Goal: Find specific page/section: Find specific page/section

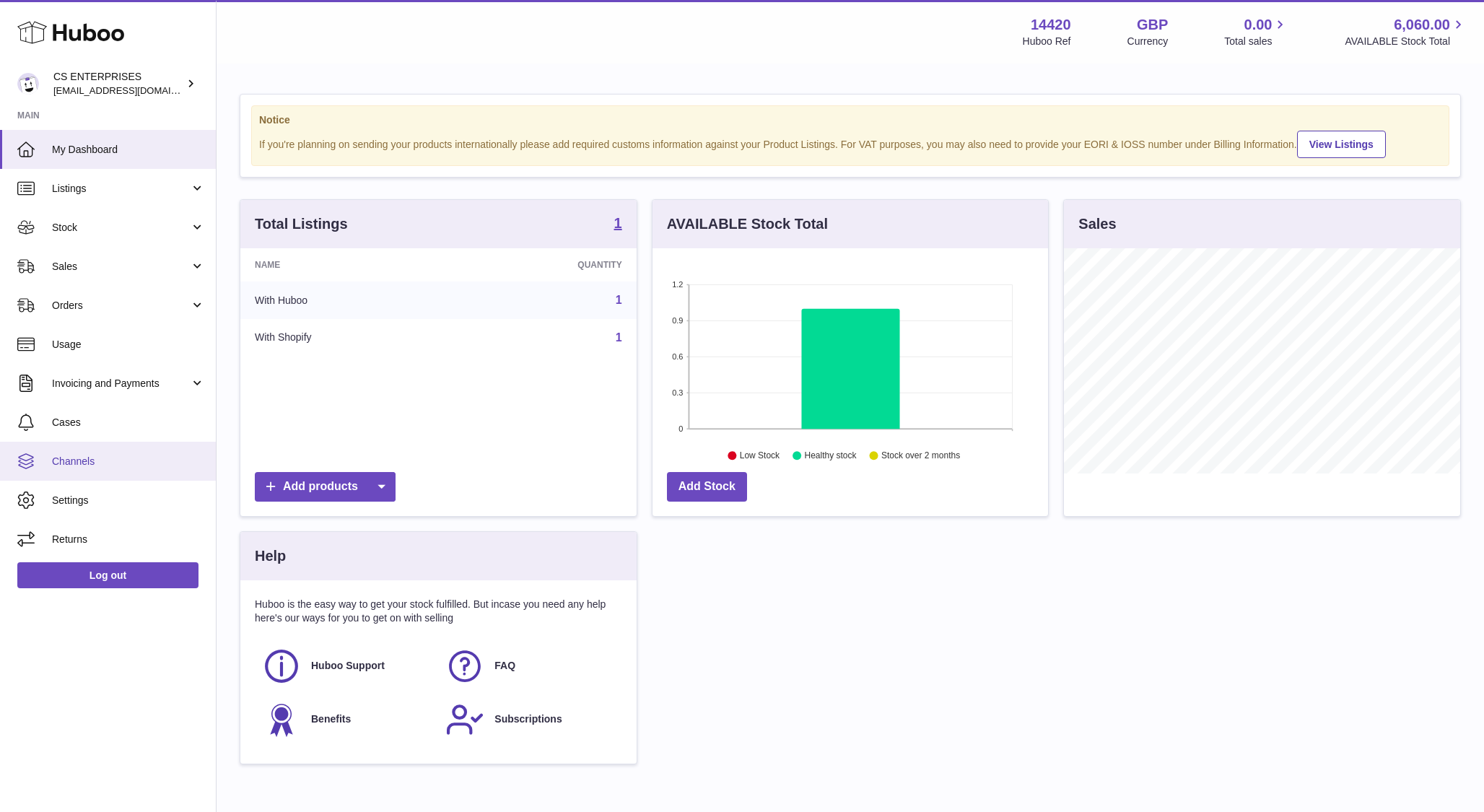
scroll to position [226, 397]
click at [102, 300] on span "Orders" at bounding box center [120, 305] width 138 height 14
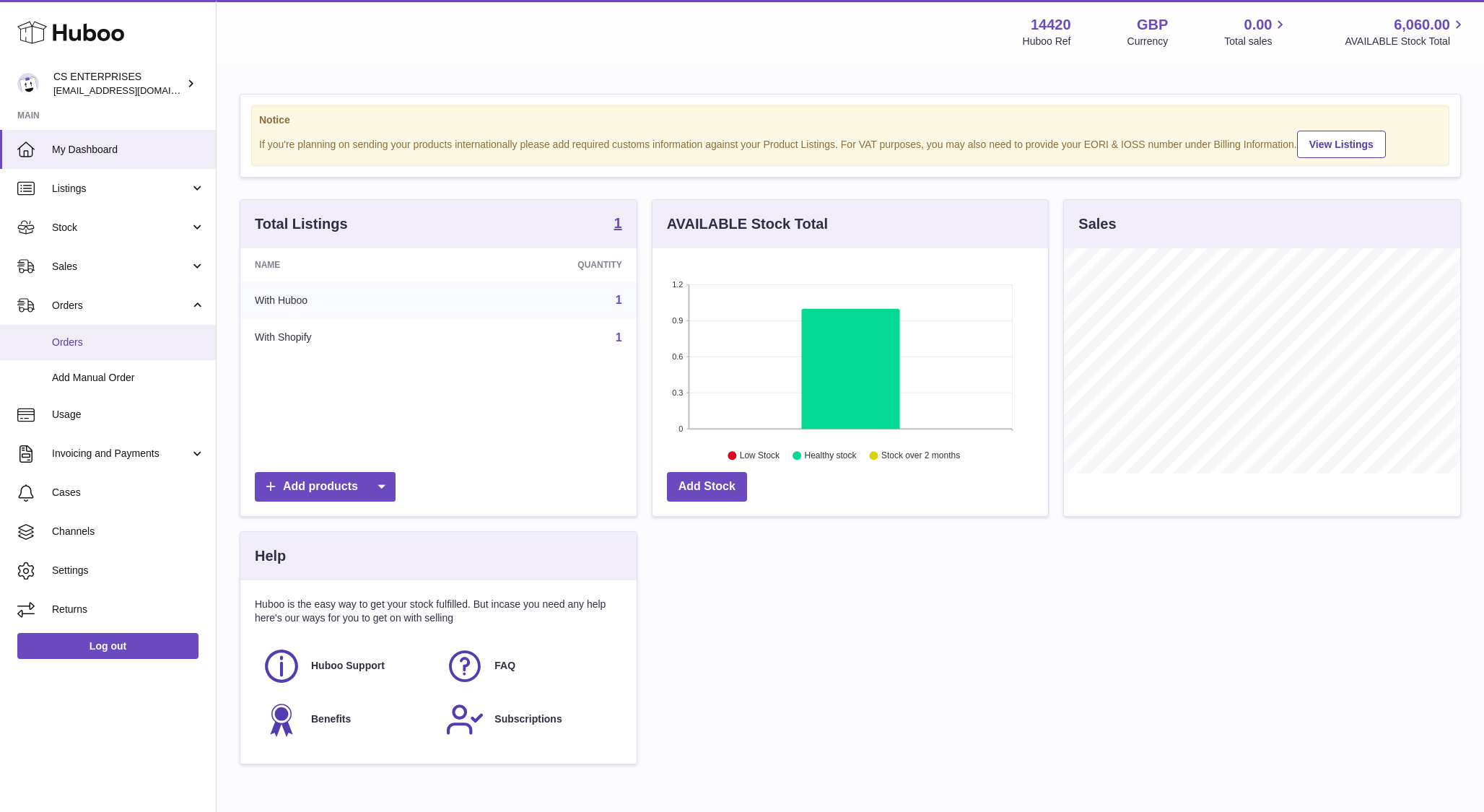
click at [89, 352] on link "Orders" at bounding box center [108, 343] width 216 height 36
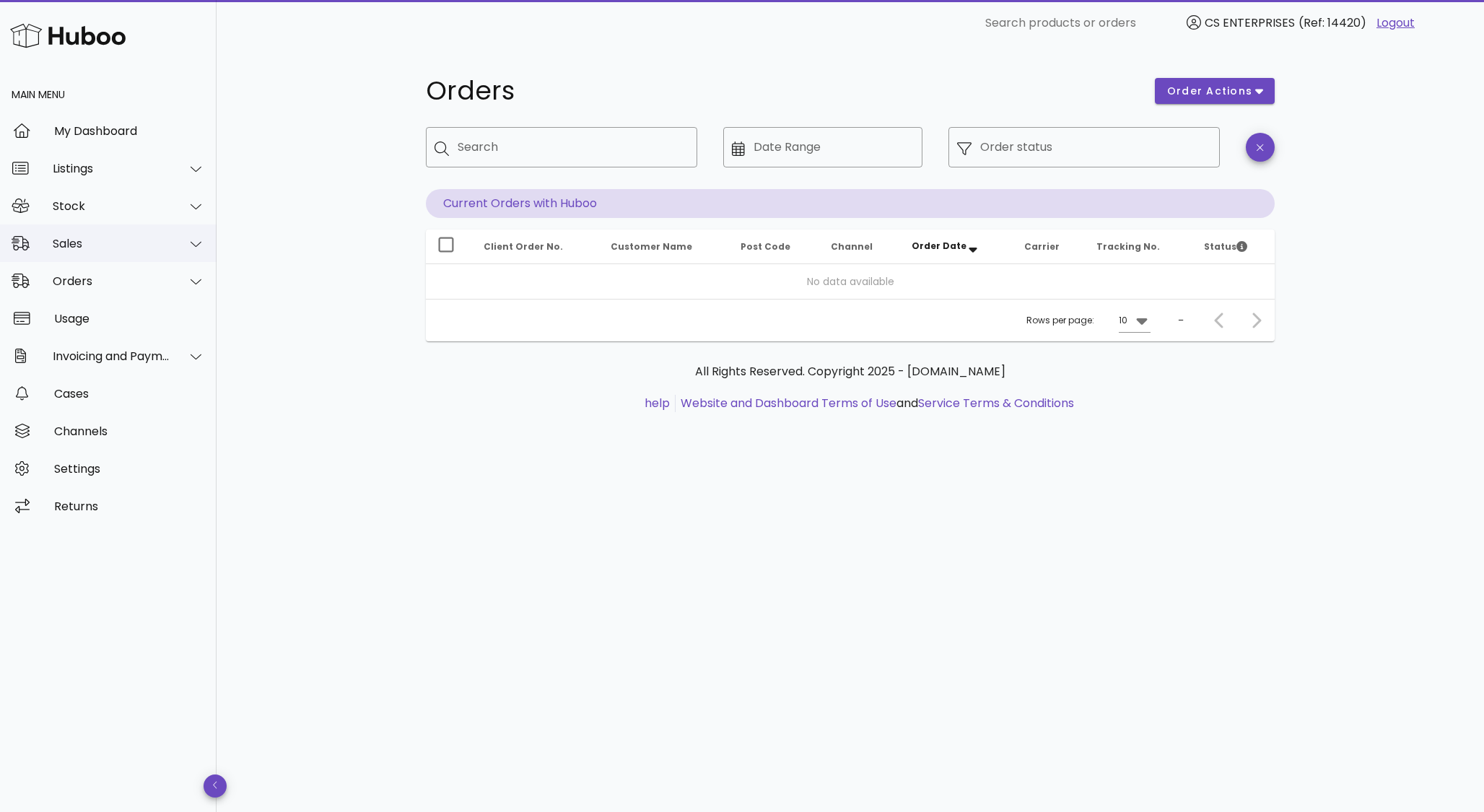
click at [89, 231] on div "Sales" at bounding box center [108, 243] width 216 height 38
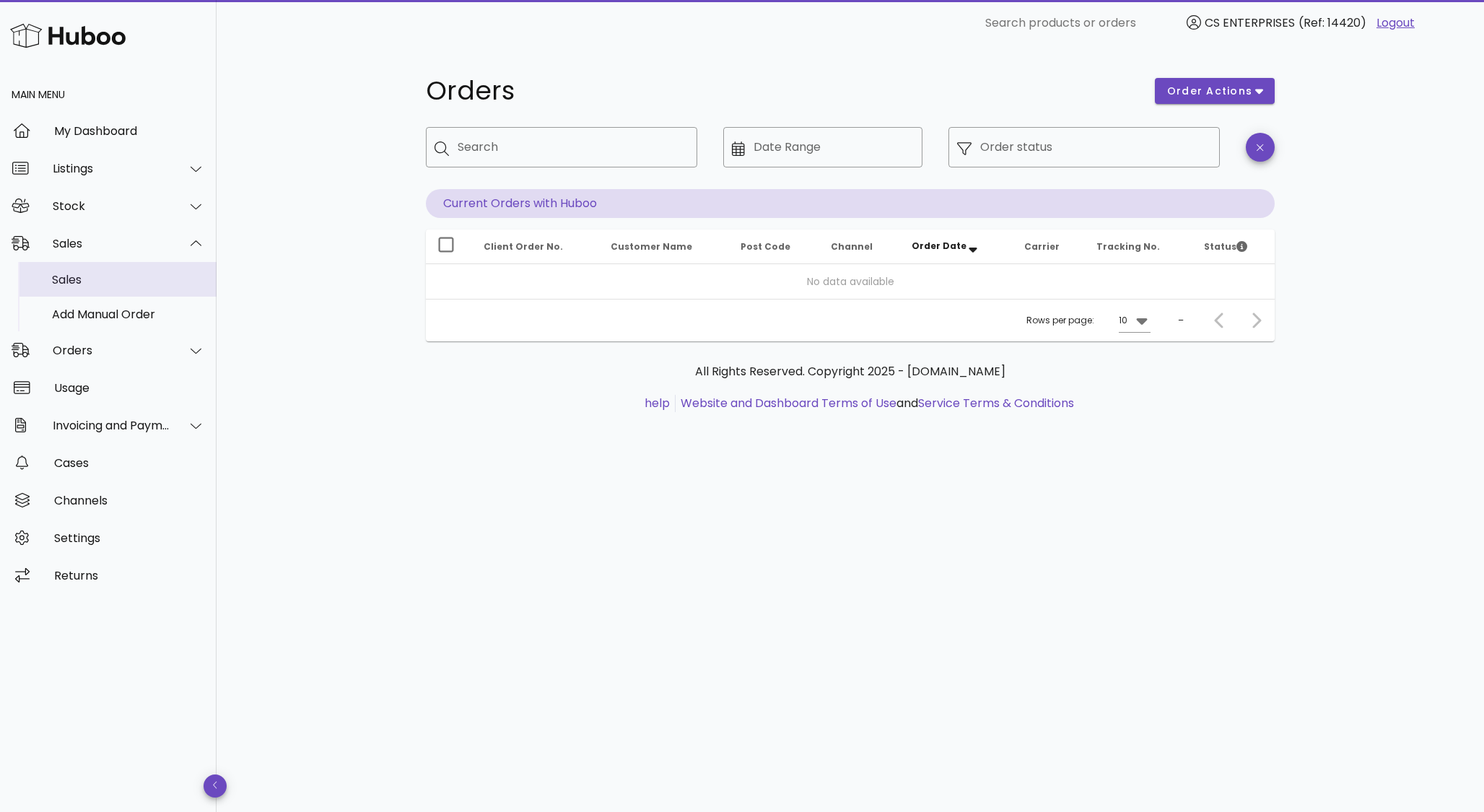
click at [76, 273] on div "Sales" at bounding box center [128, 279] width 153 height 14
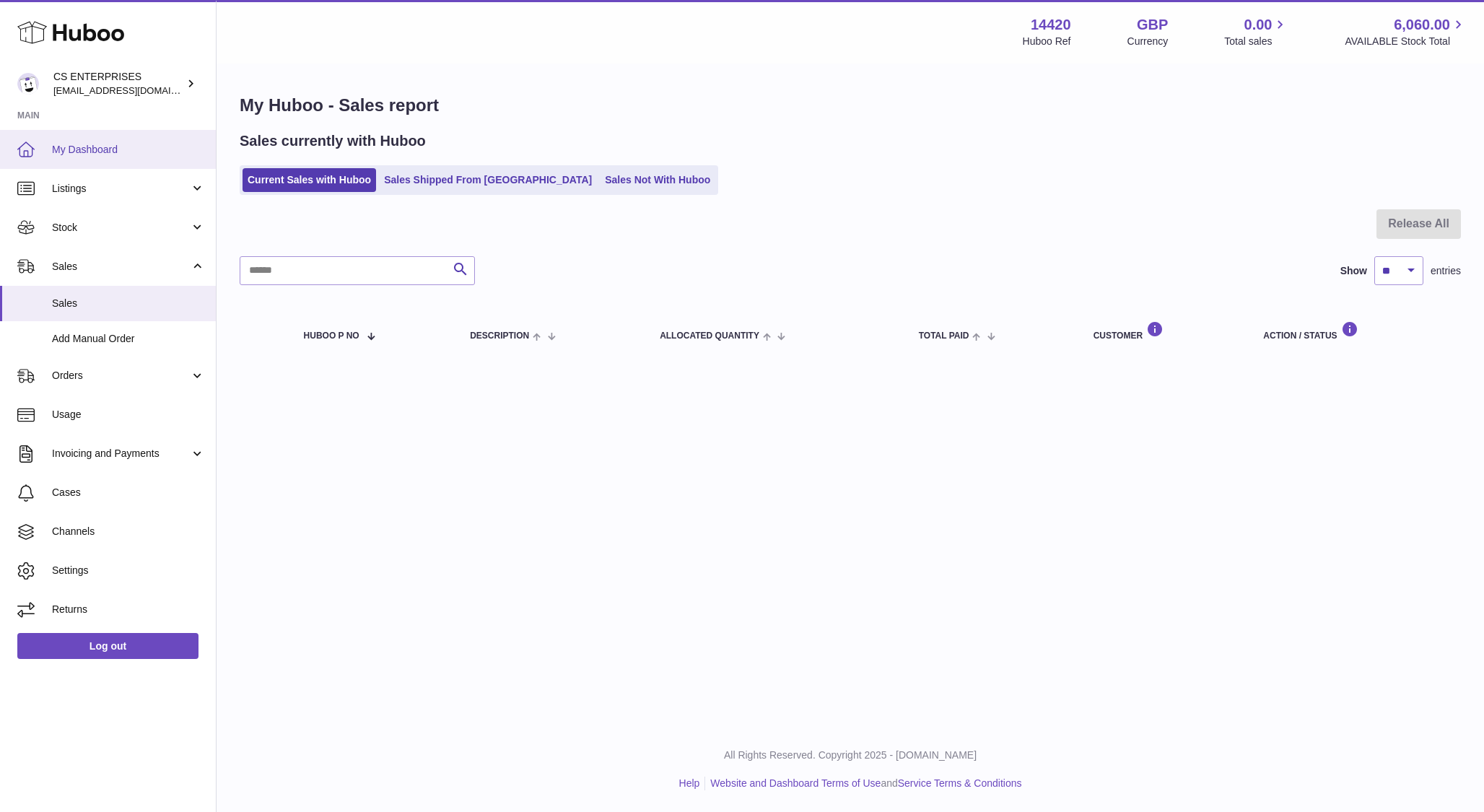
click at [83, 158] on link "My Dashboard" at bounding box center [108, 148] width 216 height 39
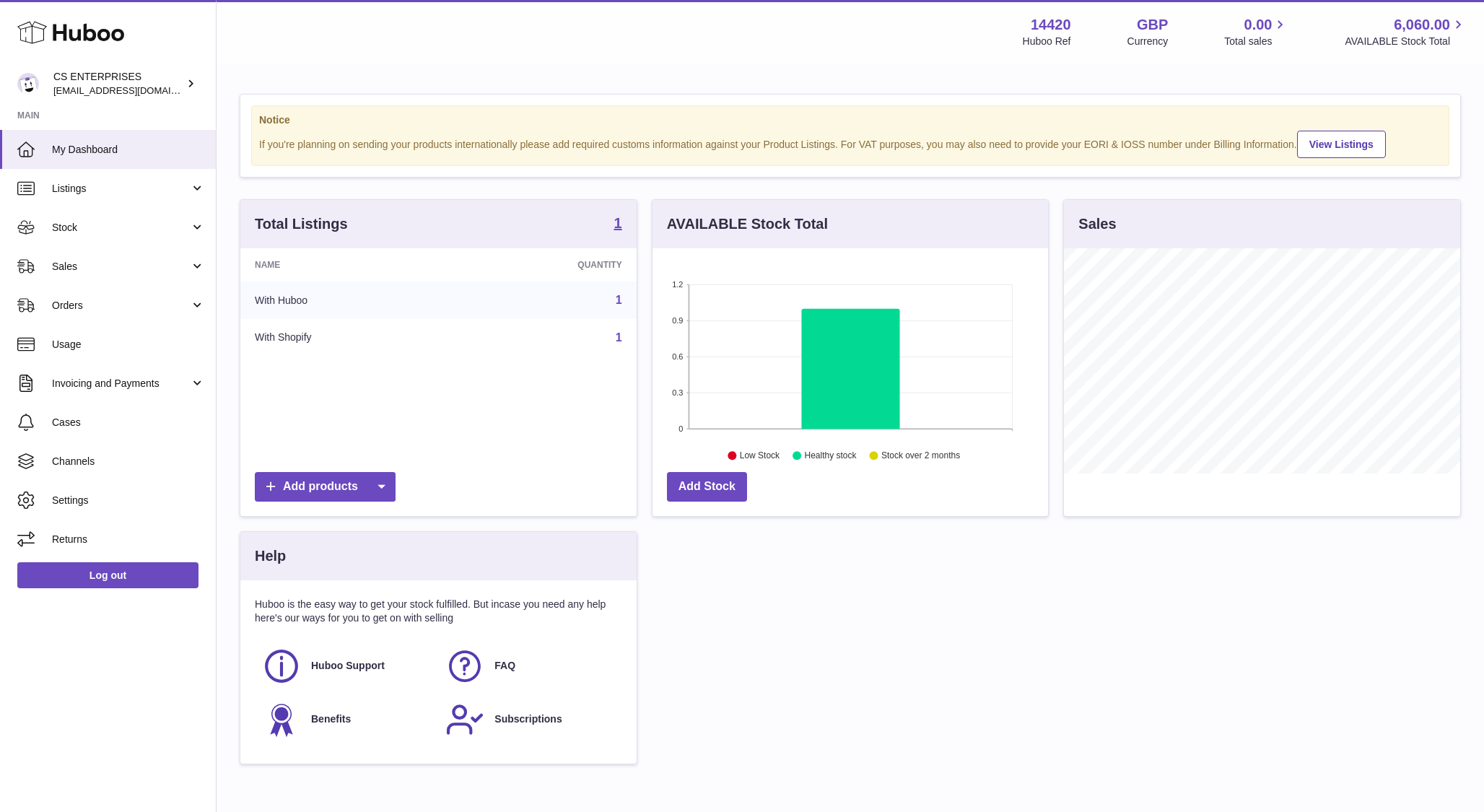
scroll to position [226, 397]
